Goal: Task Accomplishment & Management: Manage account settings

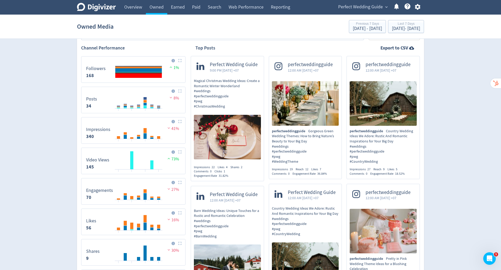
click at [416, 7] on icon "button" at bounding box center [417, 6] width 7 height 7
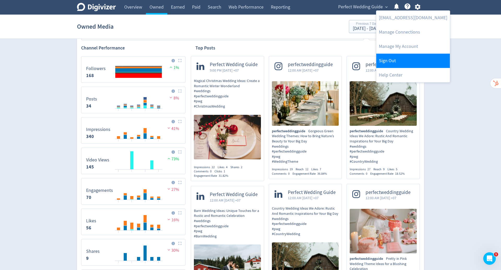
click at [393, 64] on link "Sign Out" at bounding box center [413, 61] width 74 height 14
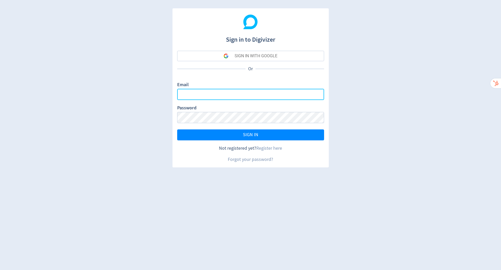
click at [252, 96] on input "Email" at bounding box center [250, 94] width 147 height 11
click at [275, 98] on input "Email" at bounding box center [250, 94] width 147 height 11
click at [307, 94] on input "Email" at bounding box center [250, 94] width 147 height 11
click at [272, 57] on div "SIGN IN WITH GOOGLE" at bounding box center [255, 56] width 43 height 10
